Goal: Transaction & Acquisition: Download file/media

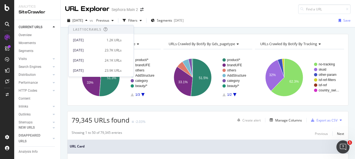
click at [218, 13] on div "URL Explorer Sephora Main 2" at bounding box center [208, 7] width 294 height 14
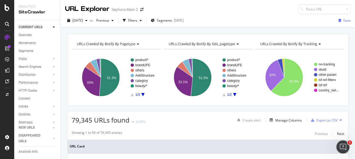
click at [29, 10] on div "SiteCrawler" at bounding box center [37, 12] width 37 height 6
click at [101, 7] on div "URL Explorer" at bounding box center [87, 8] width 44 height 9
click at [26, 34] on div "Overview" at bounding box center [25, 35] width 13 height 6
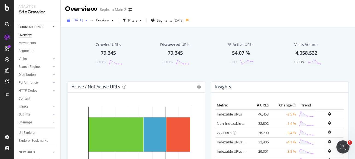
click at [90, 21] on div "button" at bounding box center [86, 20] width 7 height 3
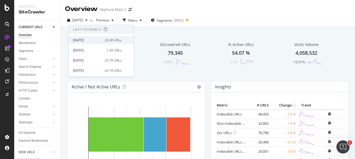
click at [93, 37] on div "2025 Sep. 4th 22.4K URLs" at bounding box center [101, 40] width 65 height 8
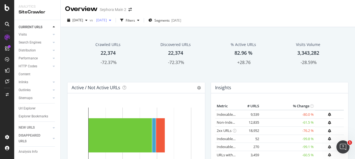
click at [113, 19] on div "button" at bounding box center [110, 20] width 7 height 3
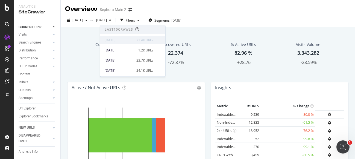
click at [118, 38] on div "[DATE]" at bounding box center [119, 39] width 28 height 5
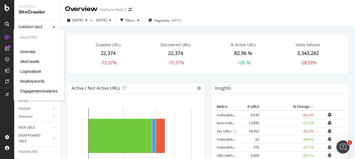
click at [24, 71] on div "LogAnalyzer" at bounding box center [30, 71] width 21 height 5
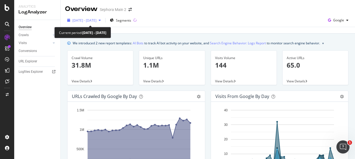
click at [101, 20] on icon "button" at bounding box center [100, 20] width 2 height 3
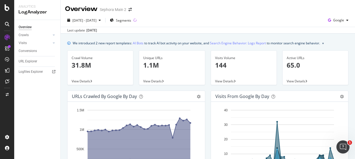
click at [176, 19] on div "[DATE] - [DATE] Segments Google" at bounding box center [208, 21] width 294 height 11
click at [22, 35] on div "Crawls" at bounding box center [24, 35] width 10 height 6
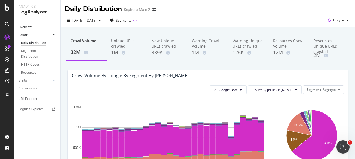
click at [28, 27] on div "Overview" at bounding box center [25, 27] width 13 height 6
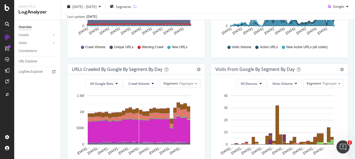
scroll to position [143, 0]
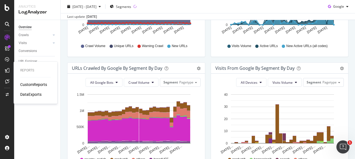
click at [26, 95] on div "DataExports" at bounding box center [30, 93] width 21 height 5
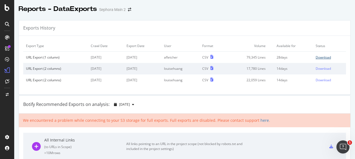
click at [326, 59] on div "Download" at bounding box center [322, 57] width 15 height 5
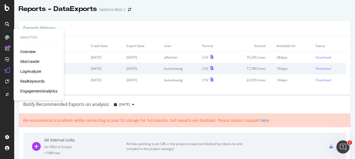
click at [26, 72] on div "LogAnalyzer" at bounding box center [30, 71] width 21 height 5
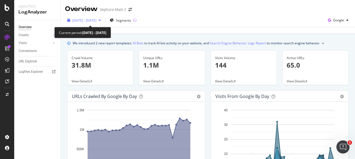
click at [101, 21] on icon "button" at bounding box center [100, 20] width 2 height 3
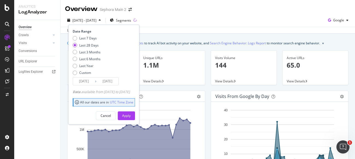
click at [183, 27] on div "Last update [DATE]" at bounding box center [208, 30] width 294 height 7
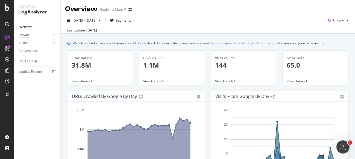
click at [27, 34] on div "Crawls" at bounding box center [24, 35] width 10 height 6
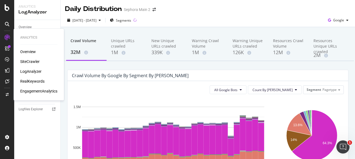
click at [27, 61] on div "SiteCrawler" at bounding box center [29, 61] width 19 height 5
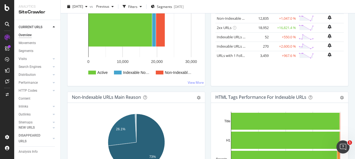
scroll to position [73, 0]
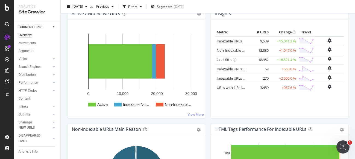
click at [234, 40] on link "Indexable URLs" at bounding box center [228, 40] width 25 height 5
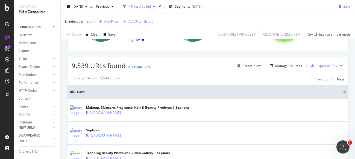
scroll to position [86, 0]
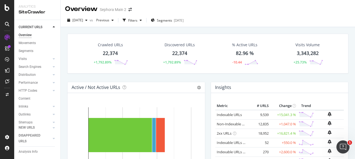
click at [182, 47] on div "Discovered URLs 22,374 +1,792.89%" at bounding box center [179, 53] width 46 height 28
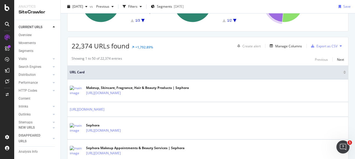
scroll to position [75, 0]
click at [325, 45] on div "Export as CSV" at bounding box center [326, 45] width 21 height 5
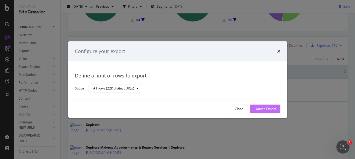
click at [267, 108] on div "Launch Export" at bounding box center [265, 108] width 22 height 5
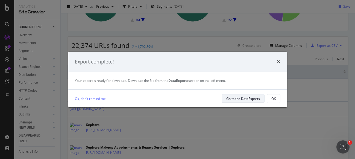
click at [234, 97] on div "Go to the DataExports" at bounding box center [243, 98] width 34 height 5
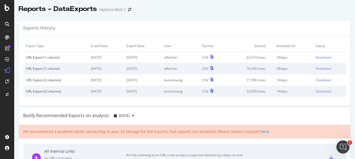
click at [322, 60] on td "Download" at bounding box center [329, 57] width 33 height 11
click at [323, 56] on div "Download" at bounding box center [322, 57] width 15 height 5
